Goal: Information Seeking & Learning: Learn about a topic

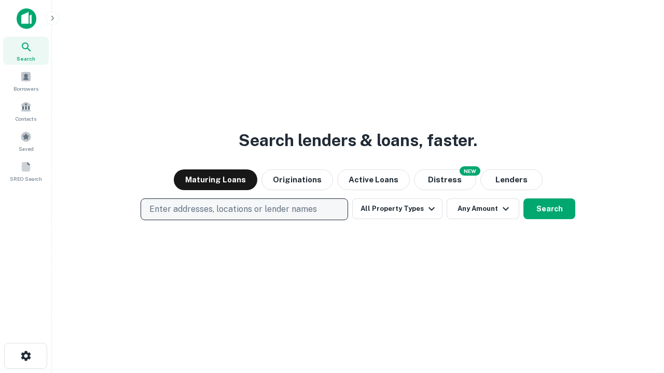
click at [244, 210] on p "Enter addresses, locations or lender names" at bounding box center [233, 209] width 168 height 12
type input "**********"
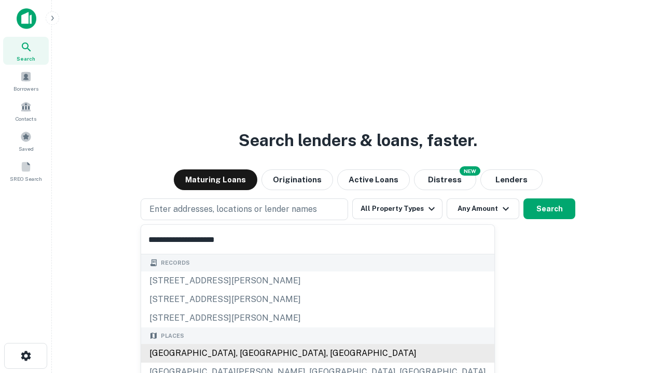
click at [248, 354] on div "[GEOGRAPHIC_DATA], [GEOGRAPHIC_DATA], [GEOGRAPHIC_DATA]" at bounding box center [317, 353] width 353 height 19
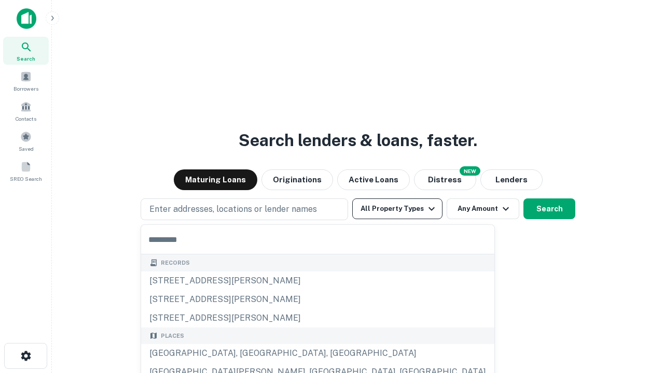
click at [397, 209] on button "All Property Types" at bounding box center [397, 209] width 90 height 21
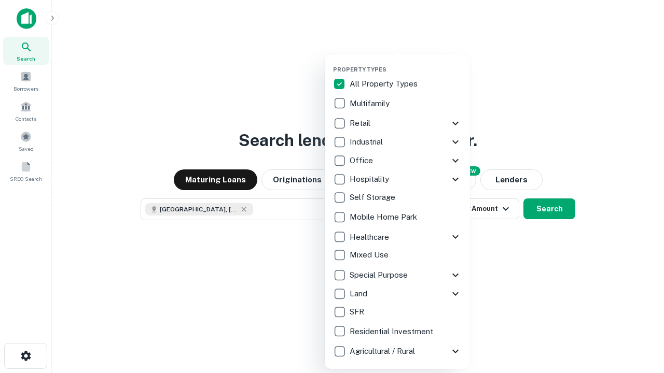
click at [406, 63] on button "button" at bounding box center [405, 63] width 145 height 1
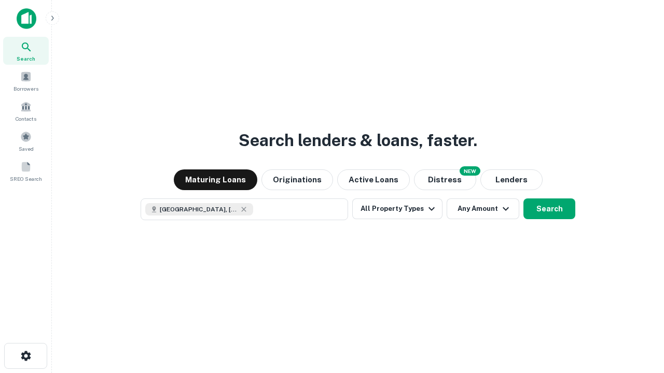
scroll to position [17, 0]
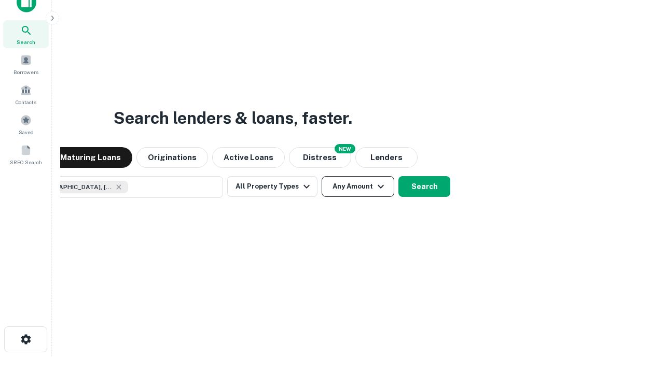
click at [322, 176] on button "Any Amount" at bounding box center [358, 186] width 73 height 21
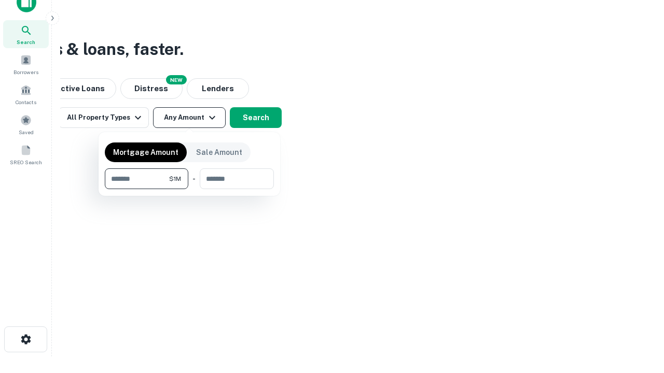
type input "*******"
click at [189, 189] on button "button" at bounding box center [189, 189] width 169 height 1
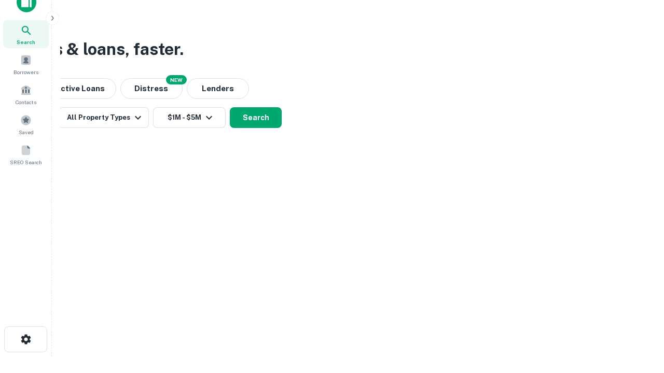
scroll to position [17, 0]
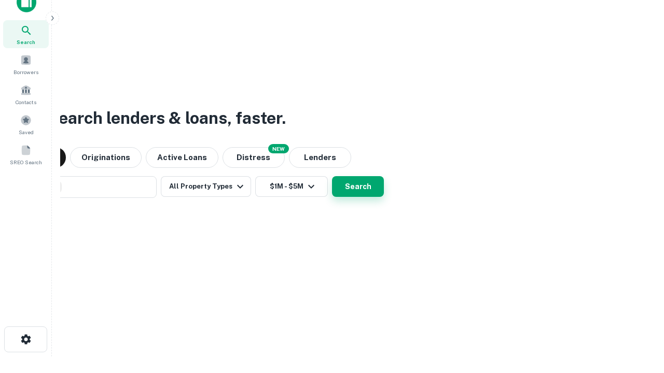
click at [332, 176] on button "Search" at bounding box center [358, 186] width 52 height 21
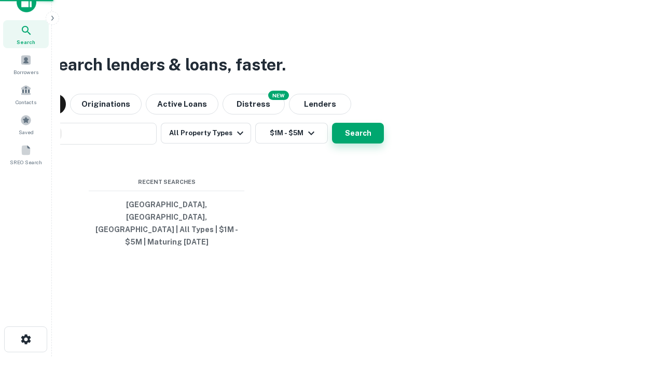
scroll to position [34, 294]
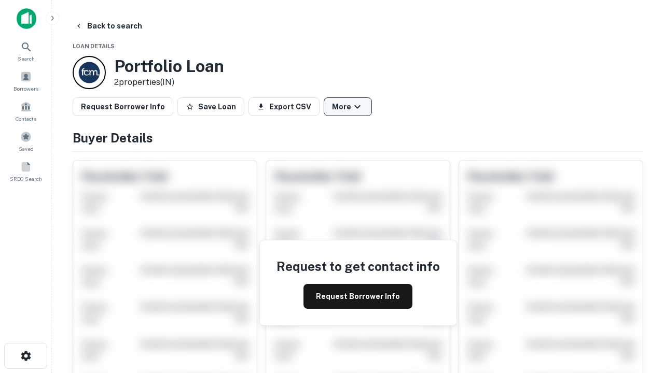
click at [348, 107] on button "More" at bounding box center [348, 107] width 48 height 19
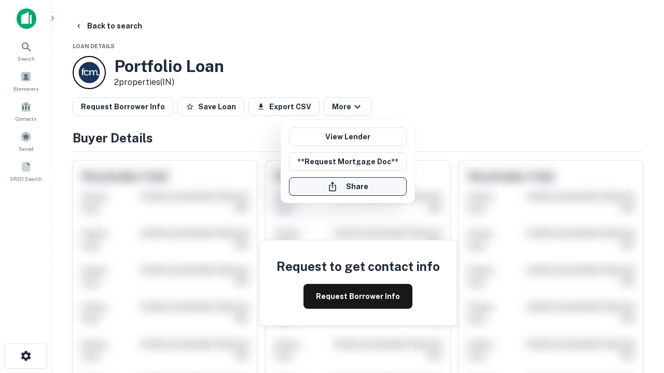
click at [348, 187] on button "Share" at bounding box center [348, 186] width 118 height 19
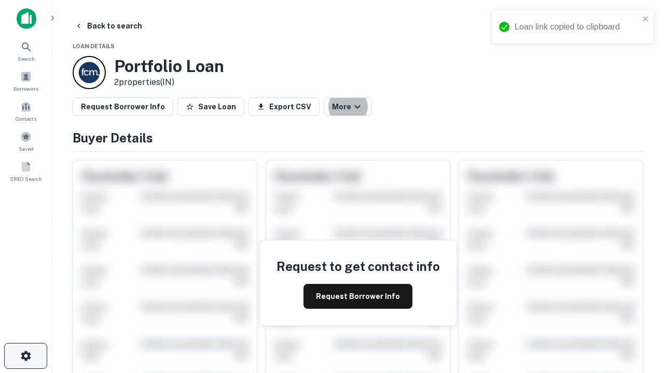
click at [25, 356] on icon "button" at bounding box center [26, 356] width 12 height 12
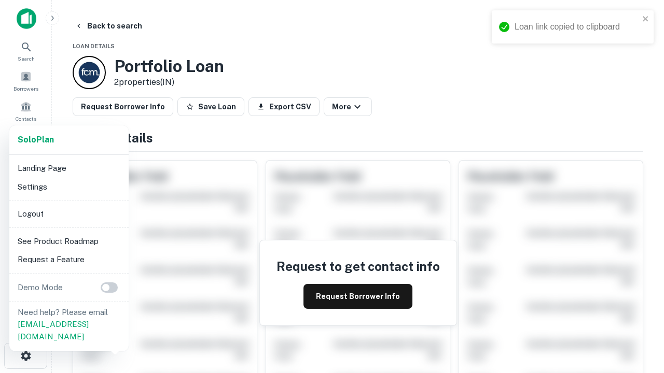
click at [68, 214] on li "Logout" at bounding box center [68, 214] width 111 height 19
